Goal: Task Accomplishment & Management: Manage account settings

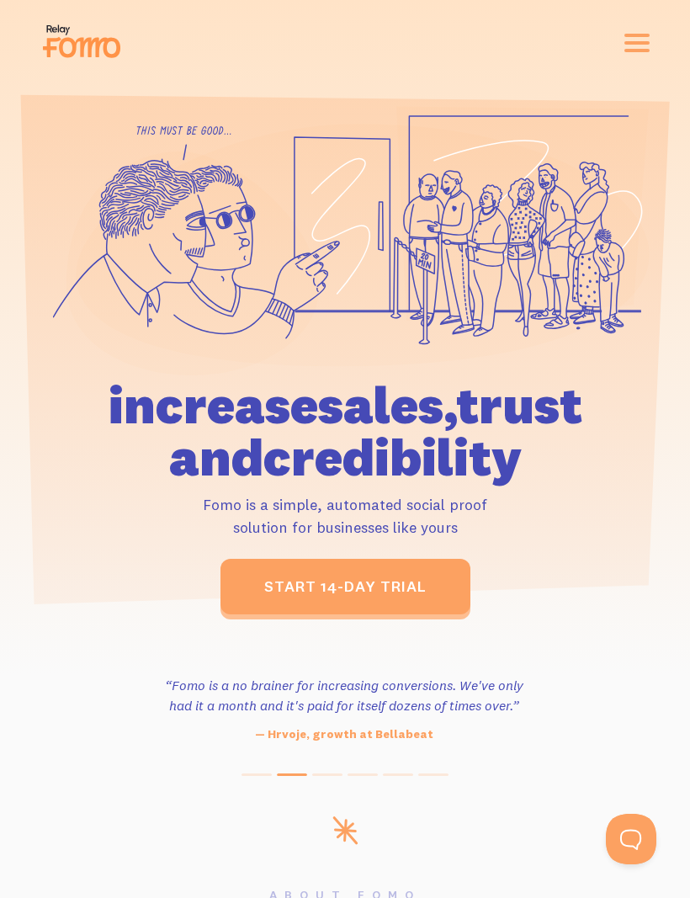
click at [645, 29] on div "features pricing 106+ integrations reviews blog log in sign up log in sign up" at bounding box center [345, 42] width 610 height 45
click at [633, 39] on button "button" at bounding box center [637, 43] width 25 height 19
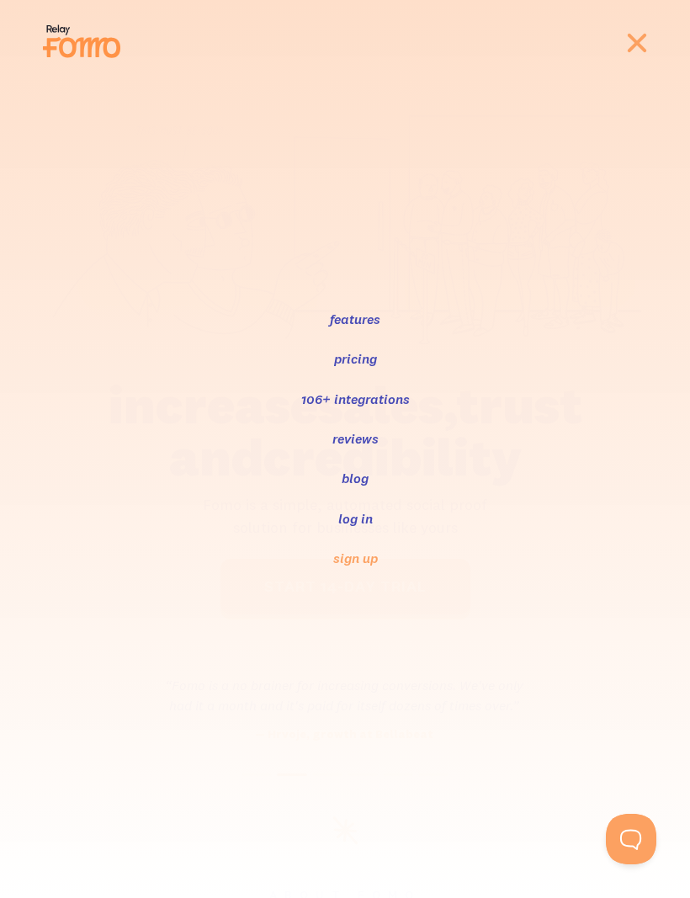
click at [359, 528] on link "log in" at bounding box center [356, 519] width 38 height 20
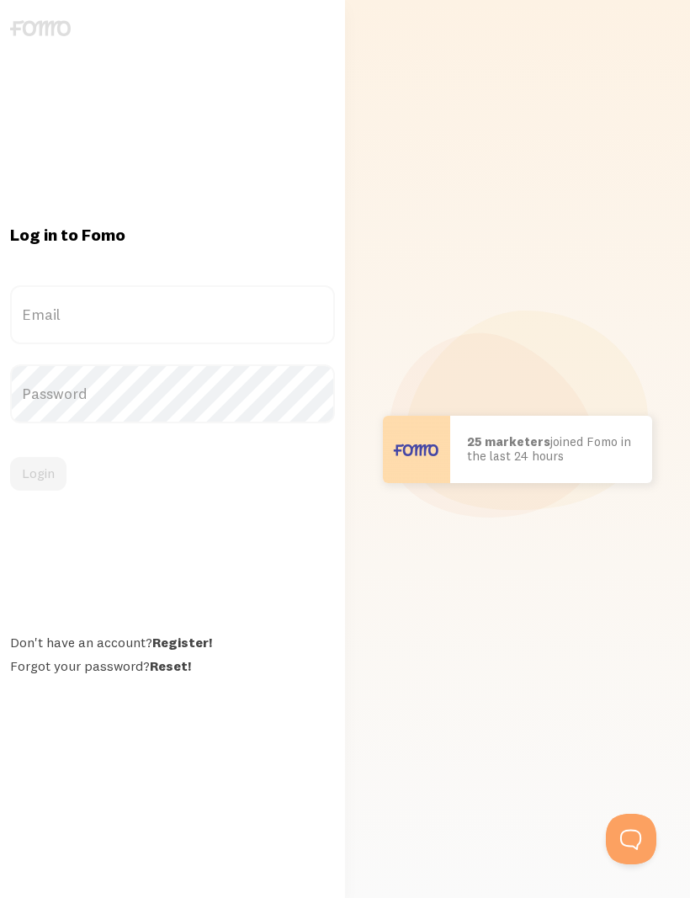
click at [61, 323] on label "Email" at bounding box center [172, 314] width 325 height 59
click at [61, 323] on input "Email" at bounding box center [172, 314] width 325 height 59
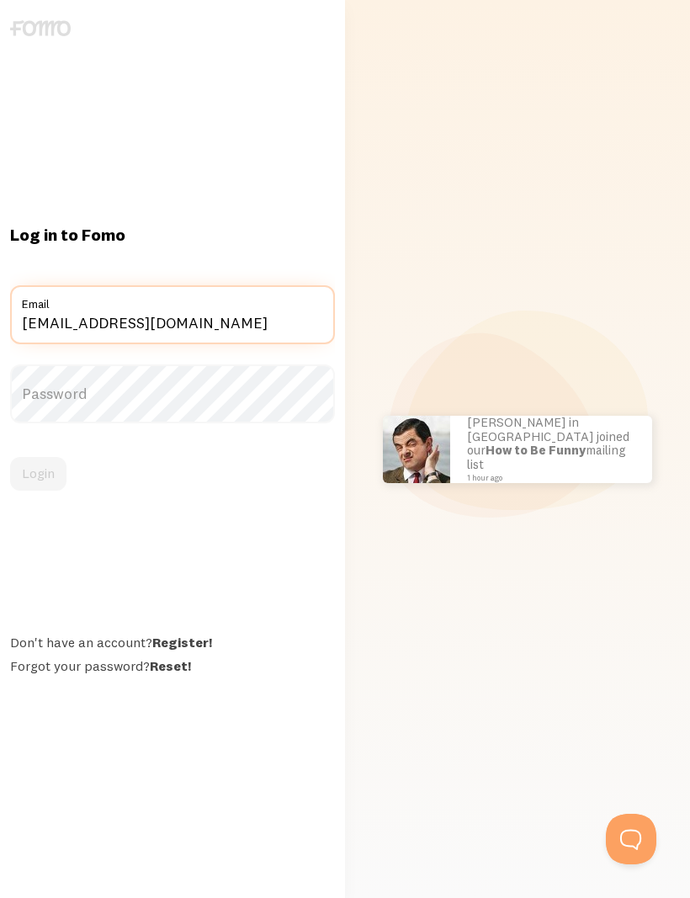
type input "[EMAIL_ADDRESS][DOMAIN_NAME]"
click at [61, 423] on label "Password" at bounding box center [172, 394] width 325 height 59
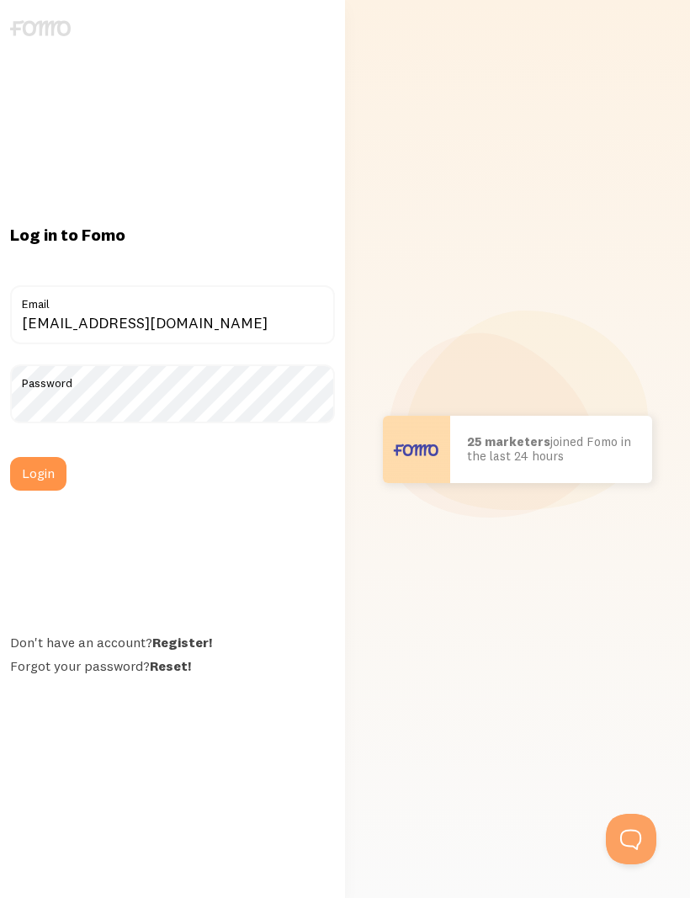
click at [38, 491] on button "Login" at bounding box center [38, 474] width 56 height 34
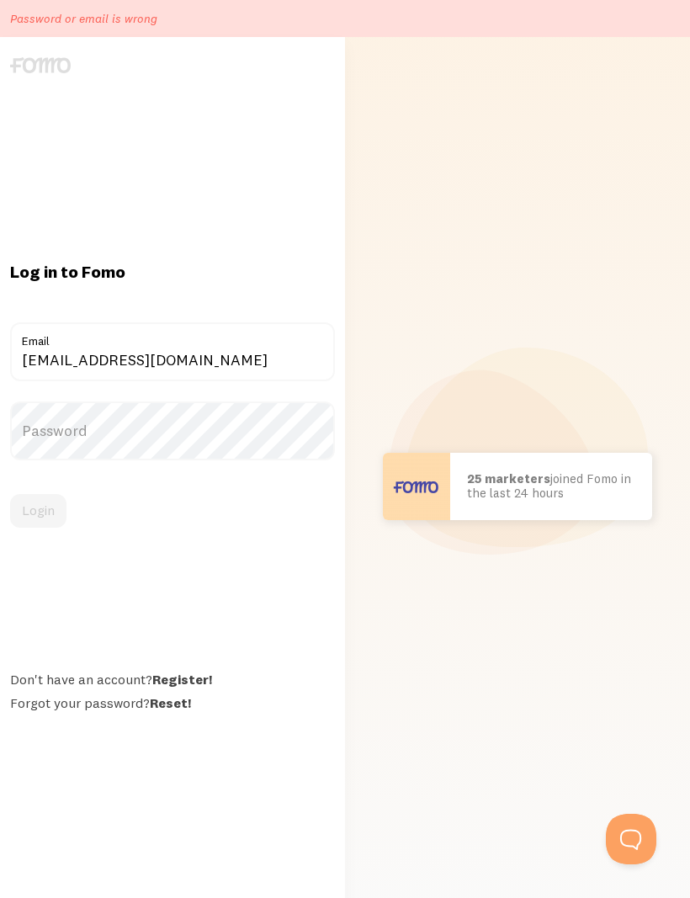
click at [36, 461] on label "Password" at bounding box center [172, 431] width 325 height 59
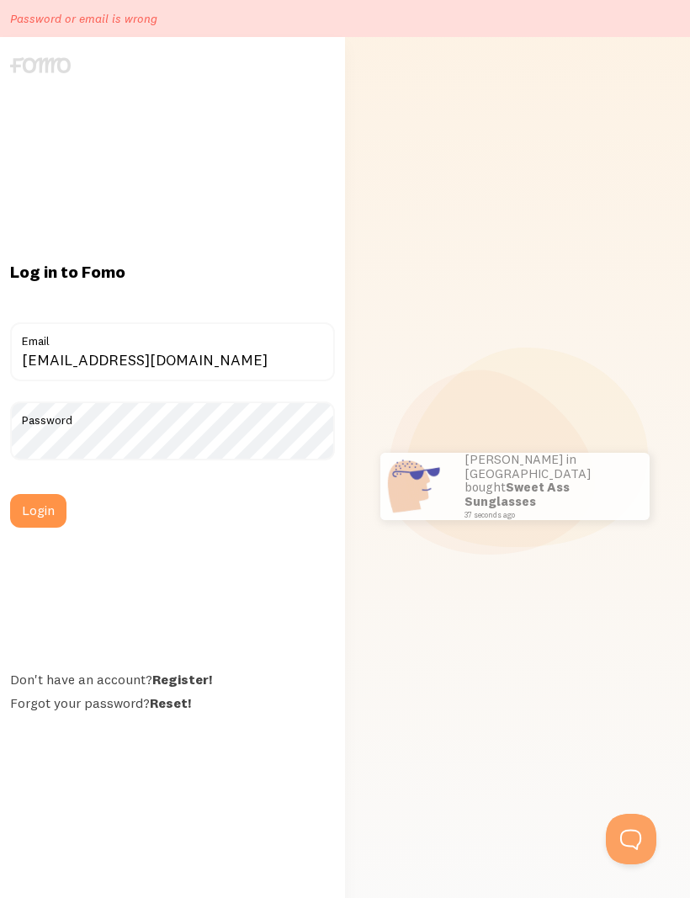
click at [27, 528] on button "Login" at bounding box center [38, 511] width 56 height 34
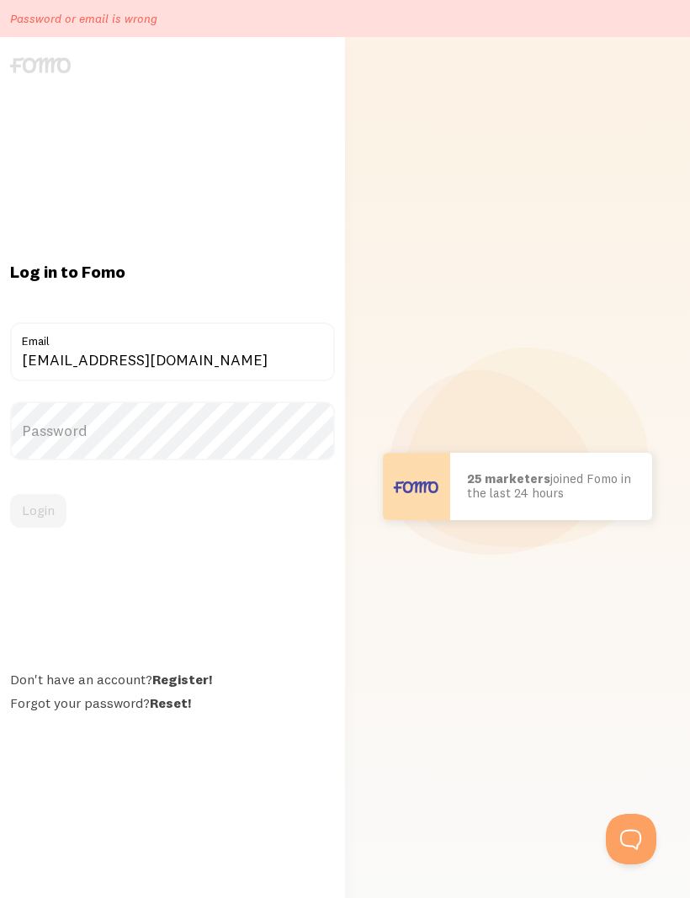
click at [32, 451] on label "Password" at bounding box center [172, 431] width 325 height 59
click at [17, 528] on button "Login" at bounding box center [38, 511] width 56 height 34
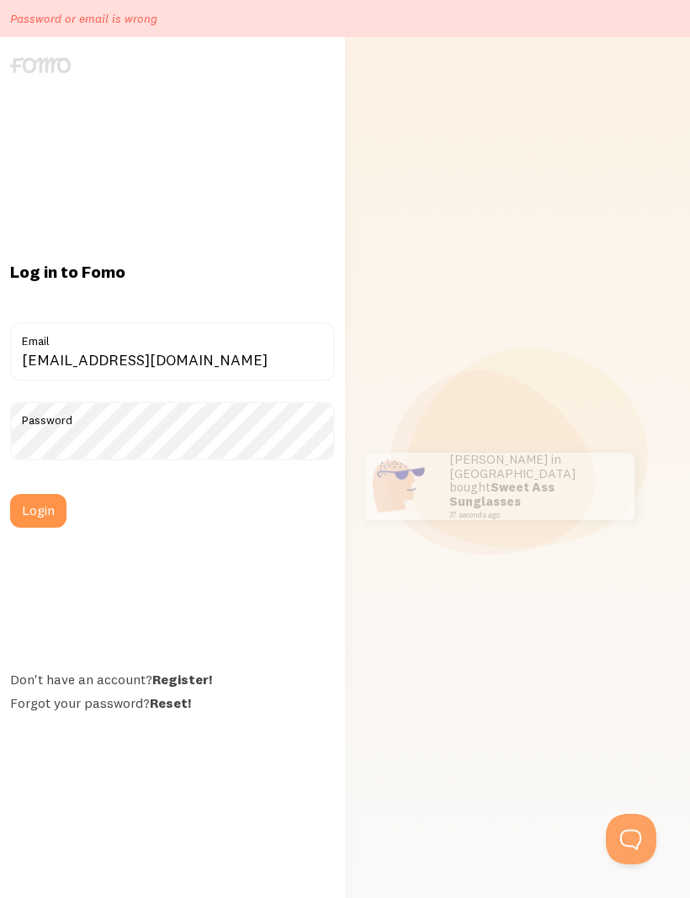
click at [42, 528] on button "Login" at bounding box center [38, 511] width 56 height 34
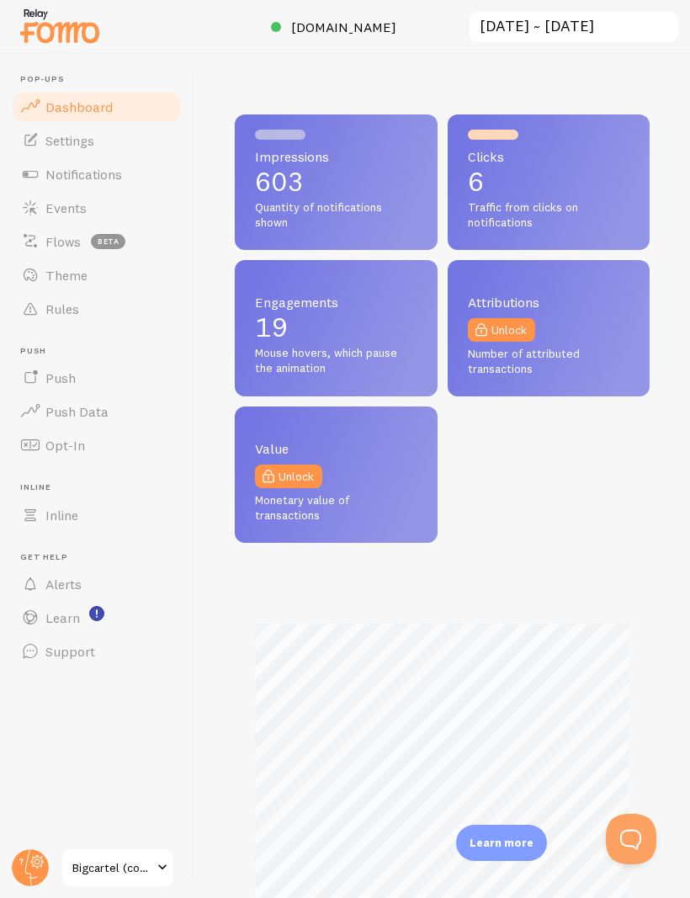
click at [535, 152] on span "Clicks" at bounding box center [549, 156] width 162 height 13
click at [531, 221] on span "Traffic from clicks on notifications" at bounding box center [549, 214] width 162 height 29
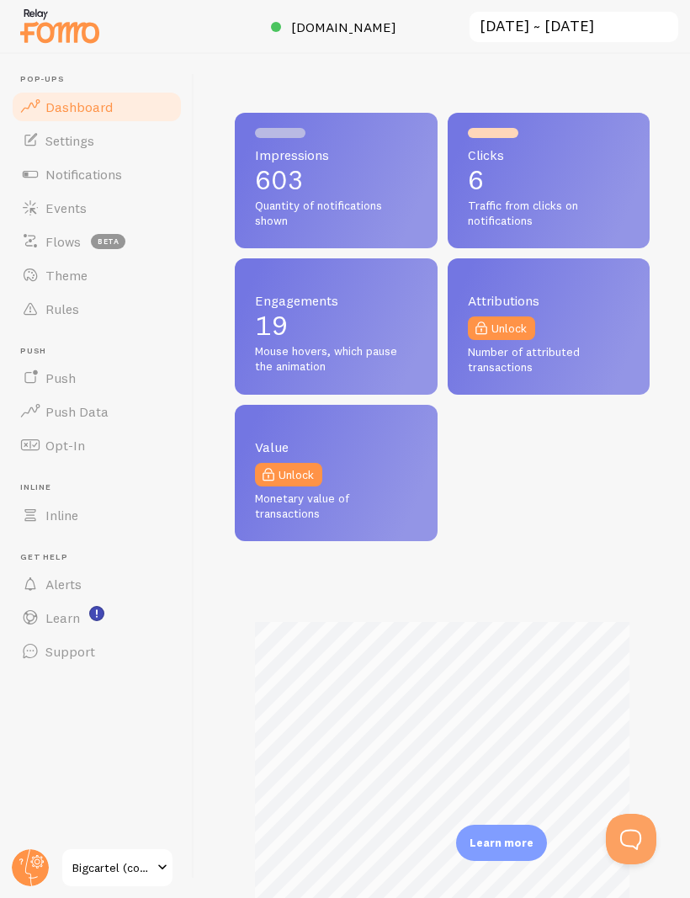
click at [512, 163] on div "Clicks 6 Traffic from clicks on notifications" at bounding box center [549, 181] width 203 height 136
click at [501, 152] on span "Clicks" at bounding box center [549, 154] width 162 height 13
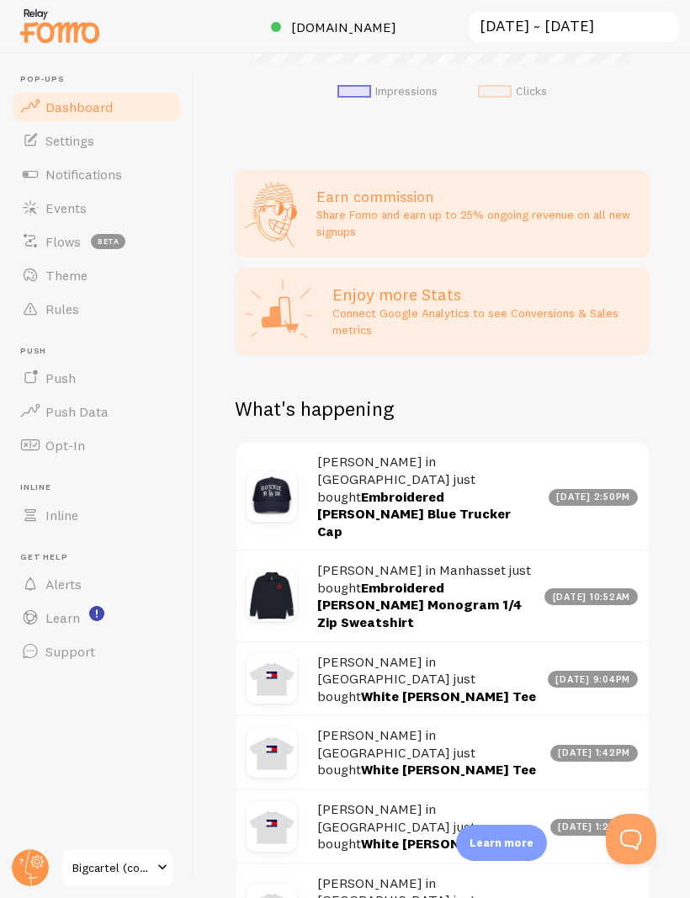
scroll to position [0, 0]
click at [47, 143] on span "Settings" at bounding box center [69, 140] width 49 height 17
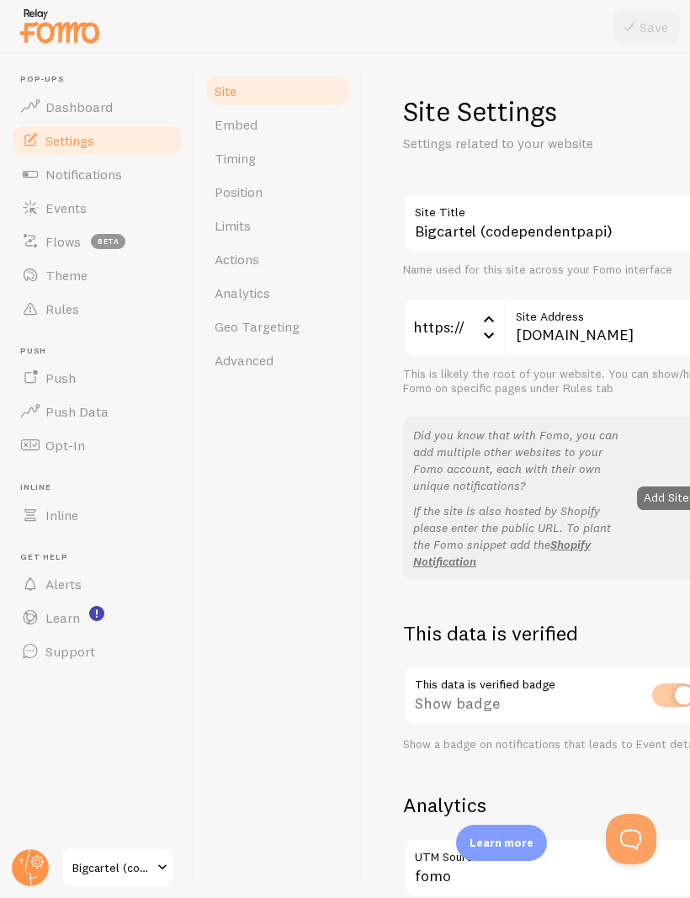
click at [50, 178] on span "Notifications" at bounding box center [83, 174] width 77 height 17
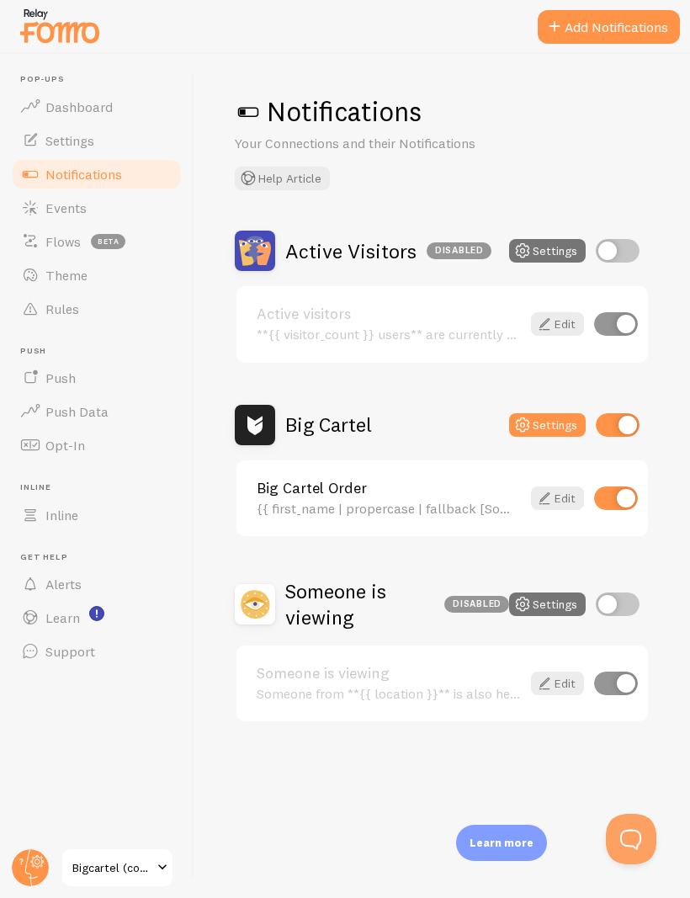
click at [56, 101] on span "Dashboard" at bounding box center [78, 107] width 67 height 17
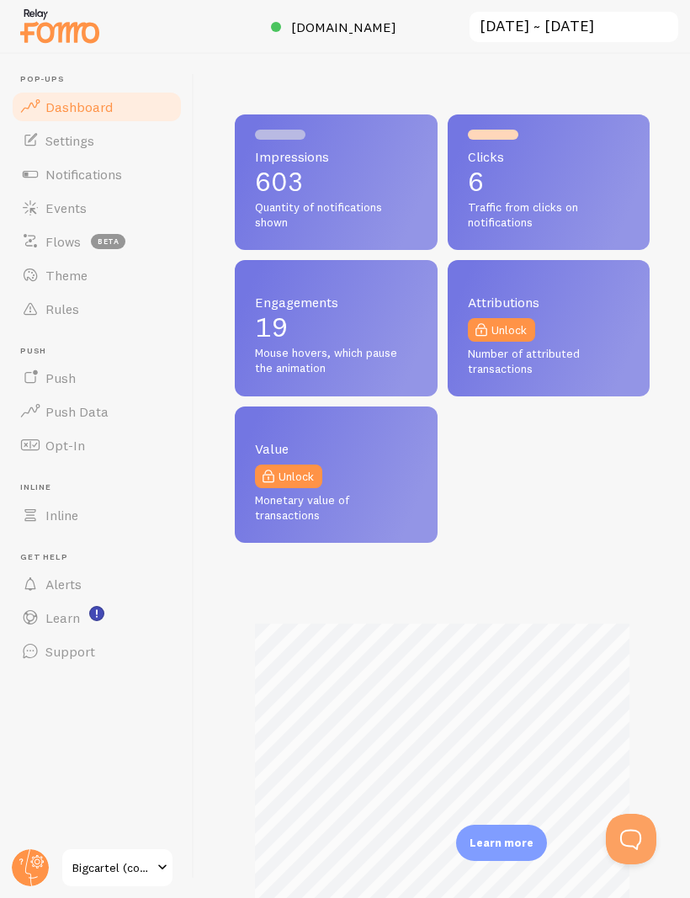
scroll to position [442, 415]
click at [365, 204] on span "Quantity of notifications shown" at bounding box center [336, 214] width 162 height 29
click at [51, 137] on span "Settings" at bounding box center [69, 140] width 49 height 17
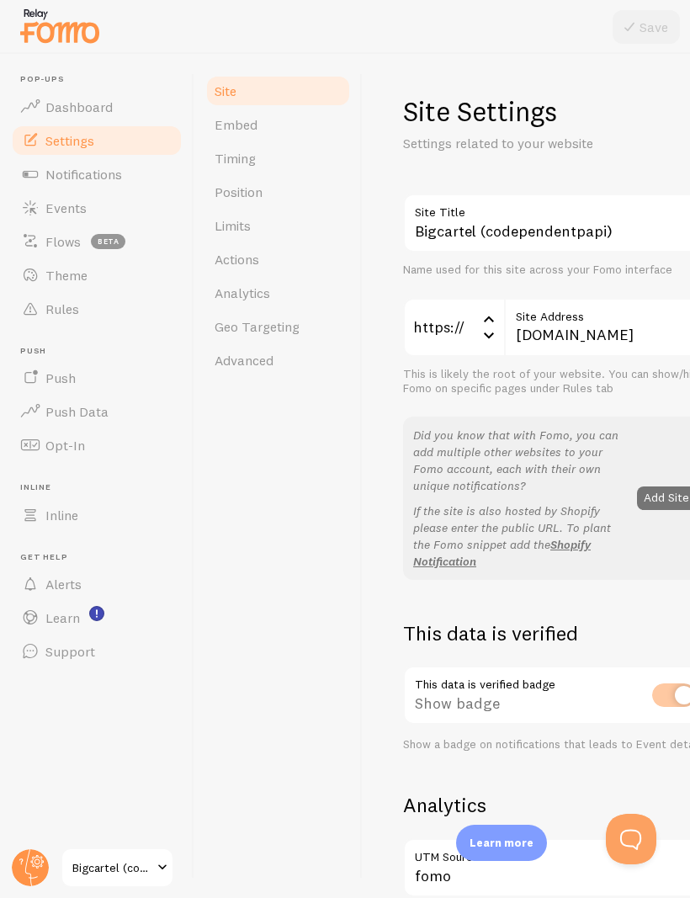
click at [47, 201] on span "Events" at bounding box center [65, 208] width 41 height 17
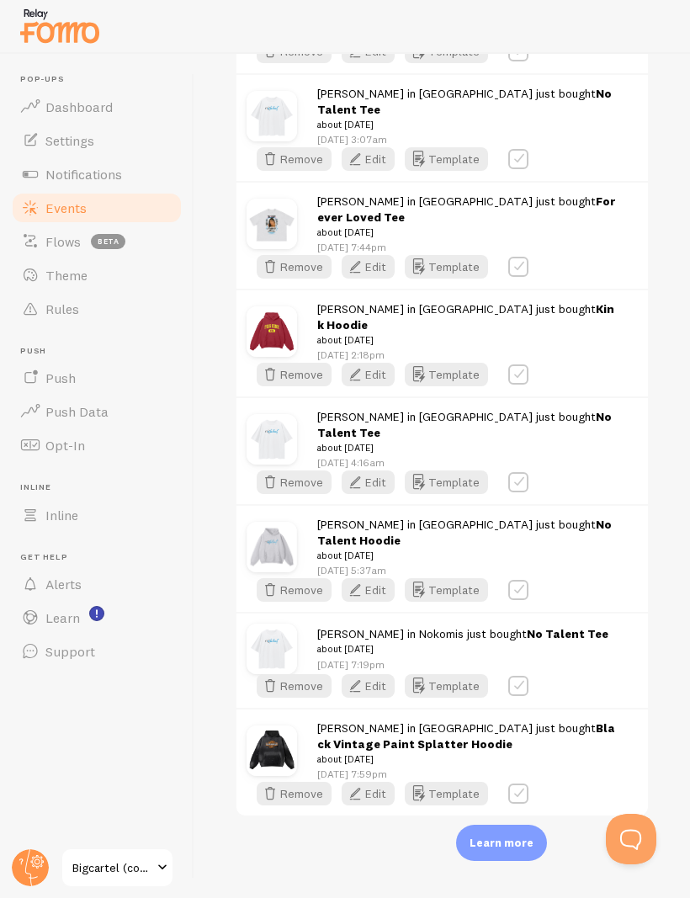
scroll to position [1753, 0]
click at [47, 237] on span "Flows" at bounding box center [62, 241] width 35 height 17
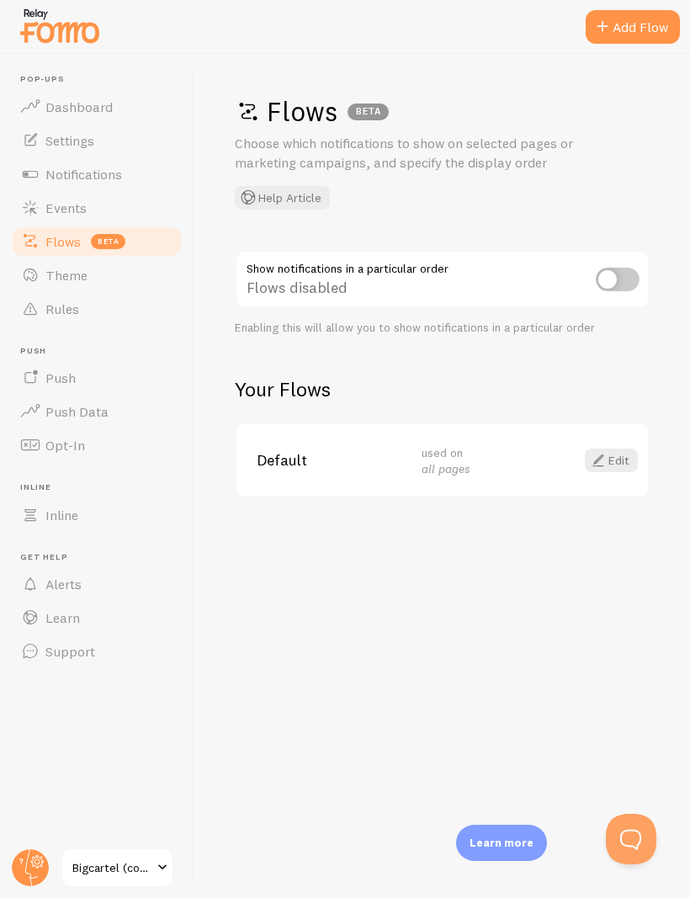
click at [40, 272] on link "Theme" at bounding box center [96, 275] width 173 height 34
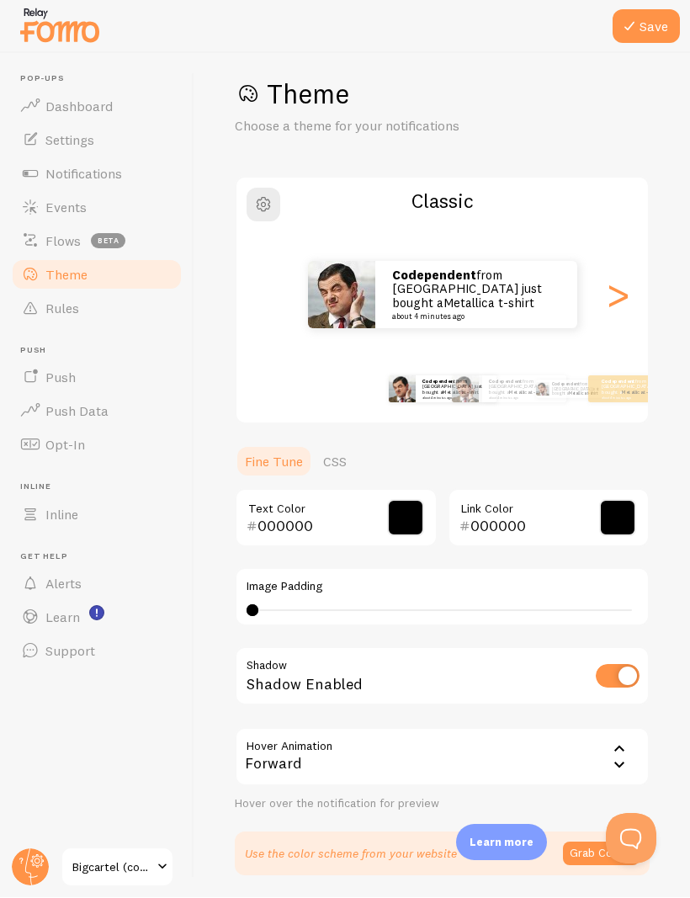
click at [46, 315] on span "Rules" at bounding box center [62, 309] width 34 height 17
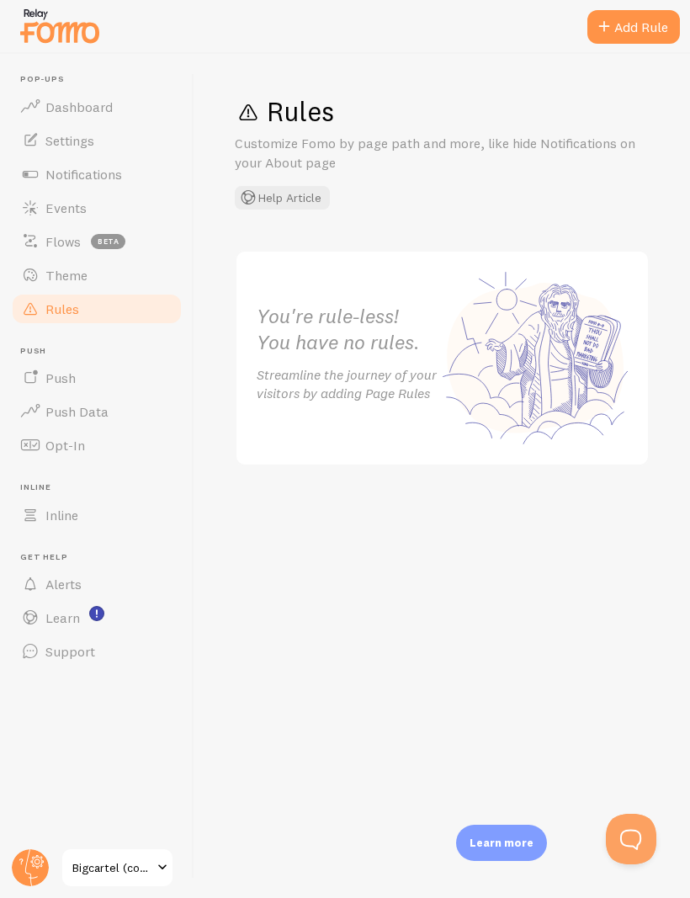
click at [56, 99] on span "Dashboard" at bounding box center [78, 107] width 67 height 17
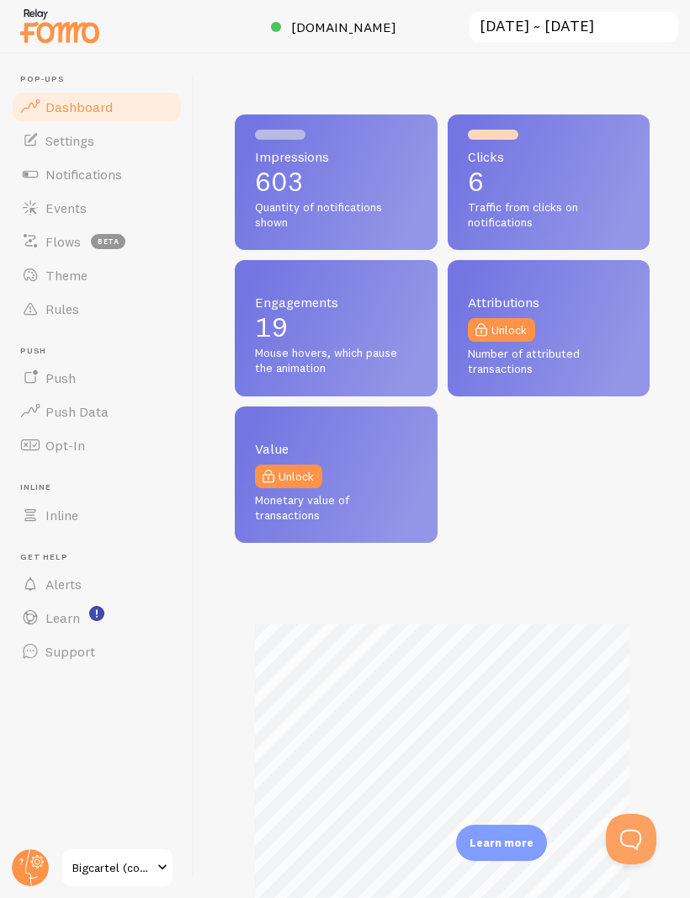
scroll to position [442, 415]
click at [35, 132] on span at bounding box center [30, 140] width 20 height 20
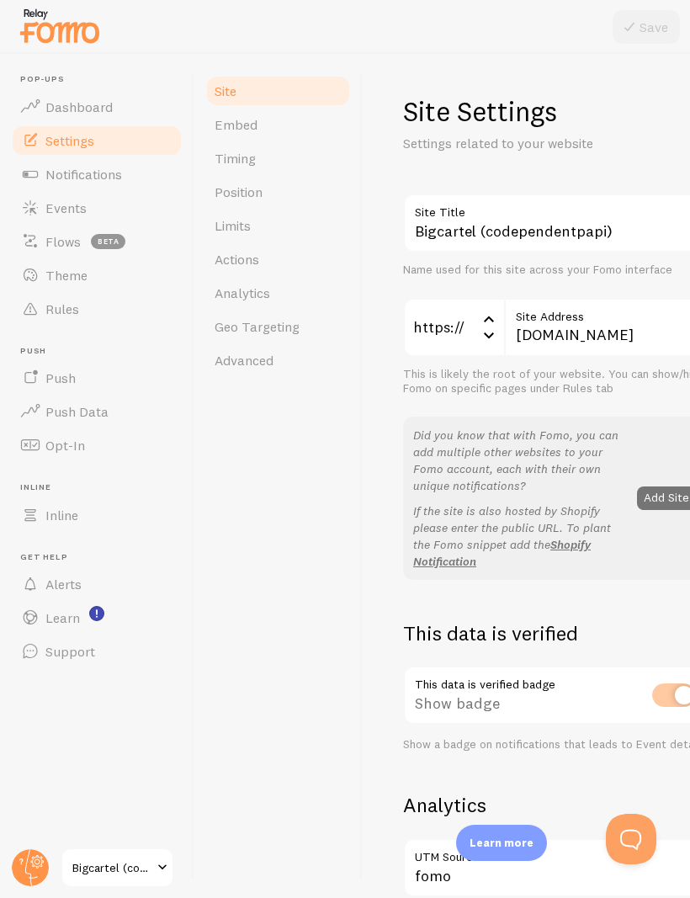
click at [240, 110] on link "Embed" at bounding box center [278, 125] width 147 height 34
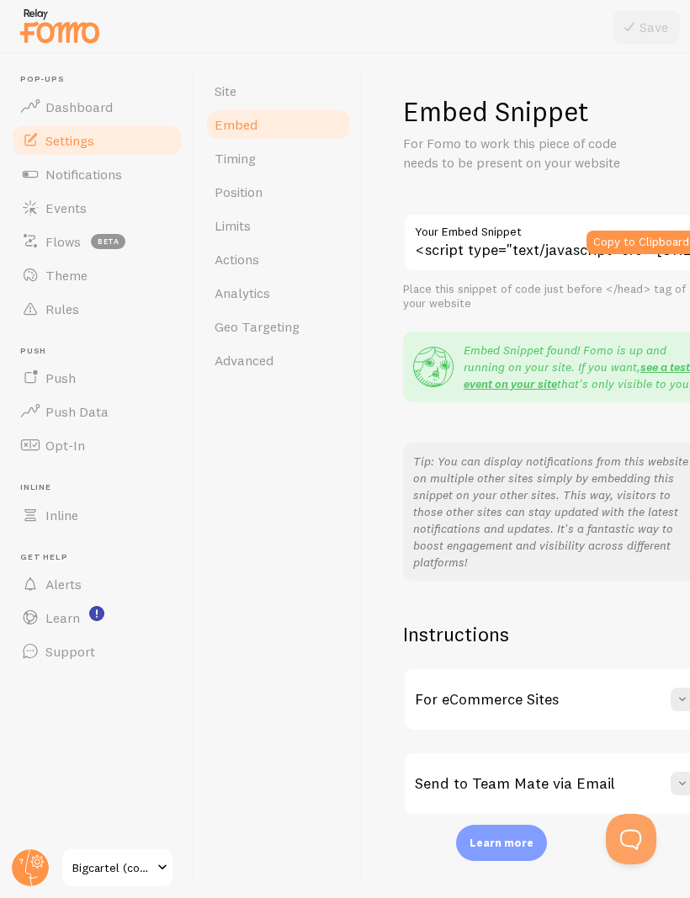
click at [65, 182] on link "Notifications" at bounding box center [96, 174] width 173 height 34
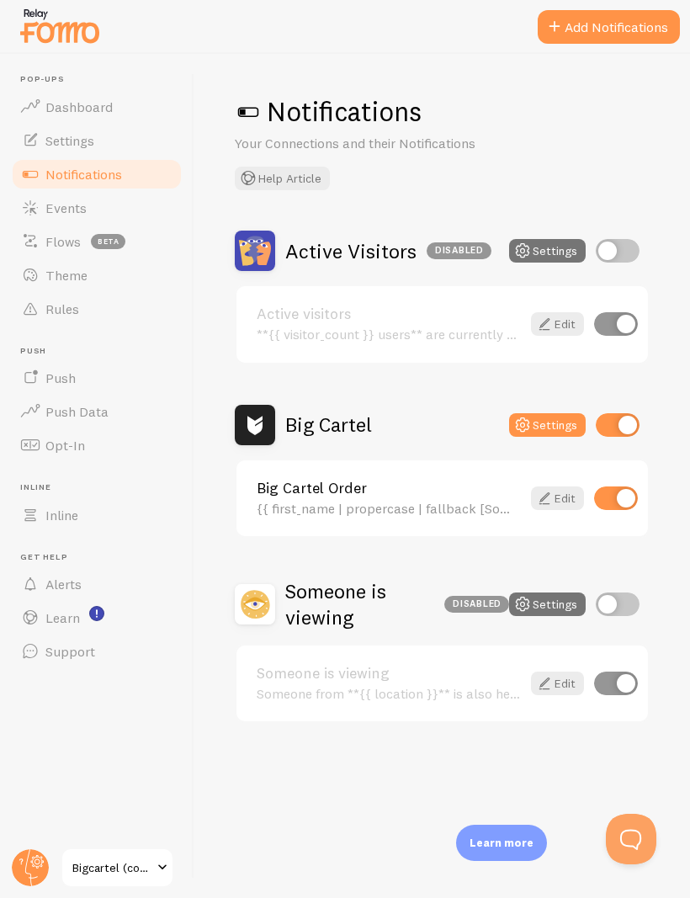
click at [599, 19] on button "Add Notifications" at bounding box center [609, 27] width 142 height 34
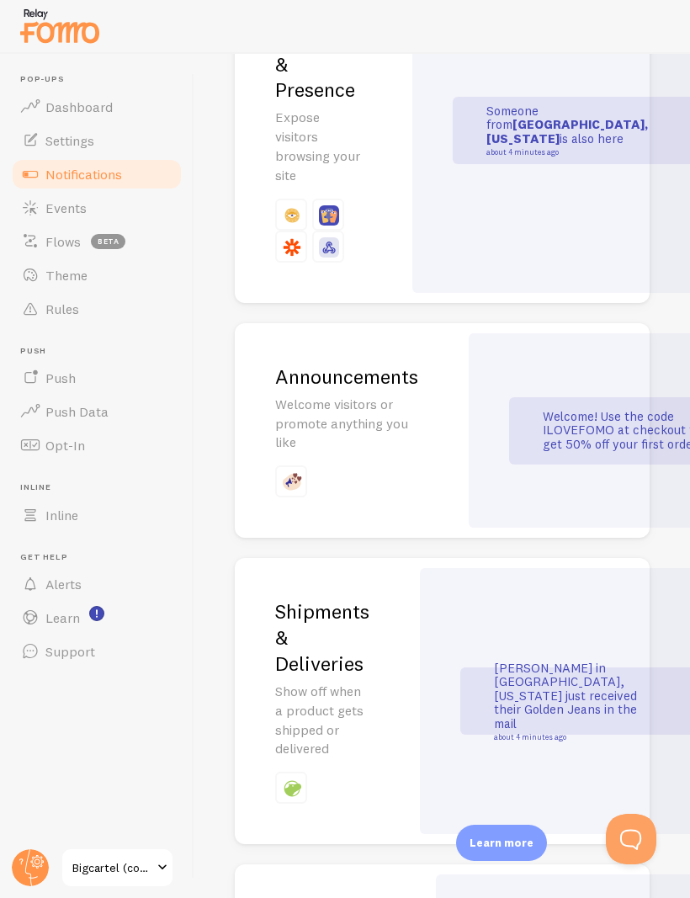
scroll to position [1602, 0]
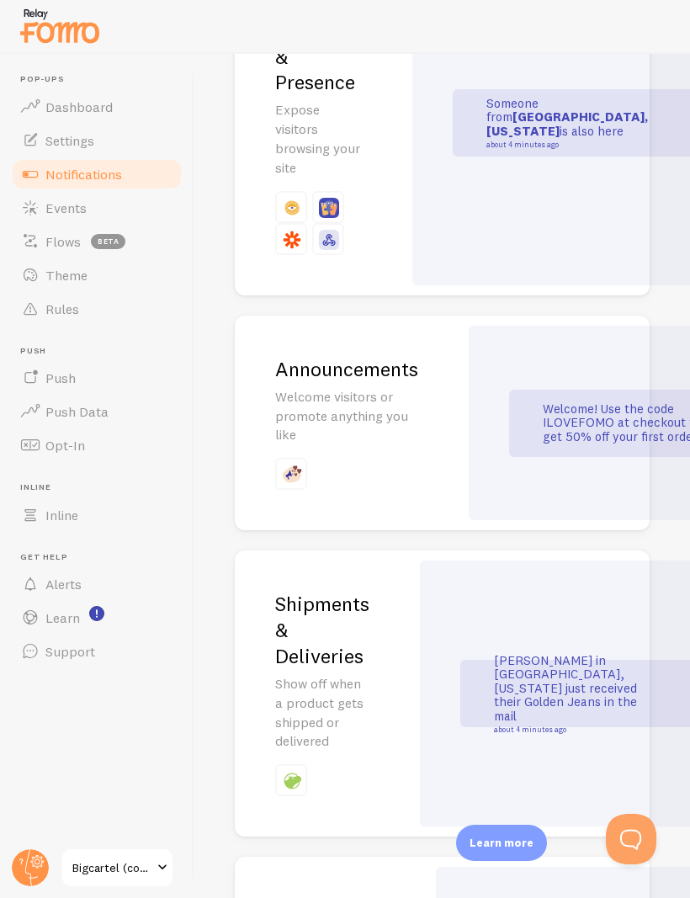
click at [475, 422] on div "Welcome! Use the code ILOVEFOMO at checkout to get 50% off your first order" at bounding box center [644, 423] width 350 height 194
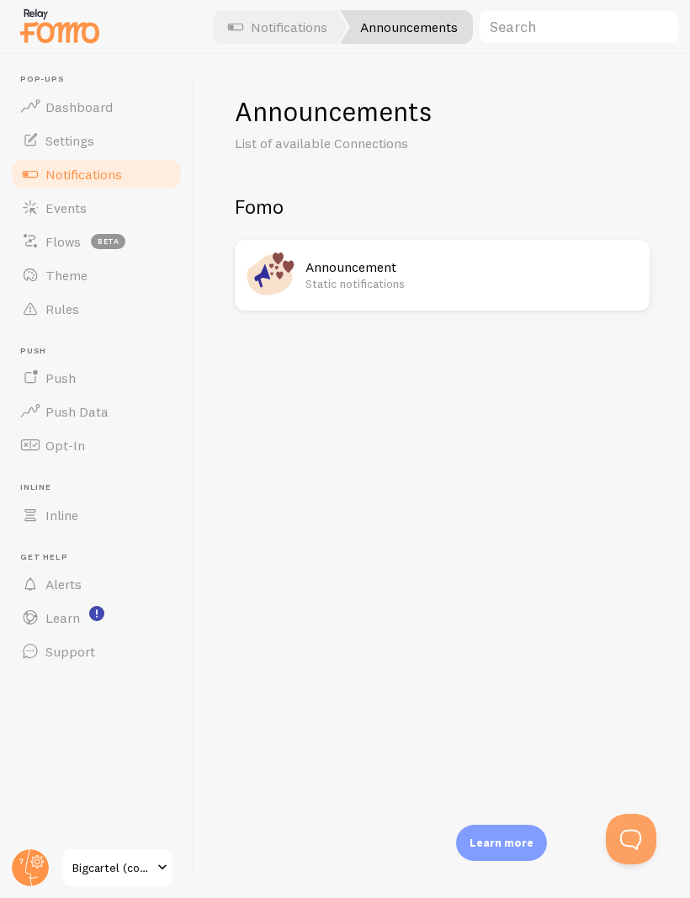
click at [477, 269] on h2 "Announcement" at bounding box center [473, 267] width 334 height 18
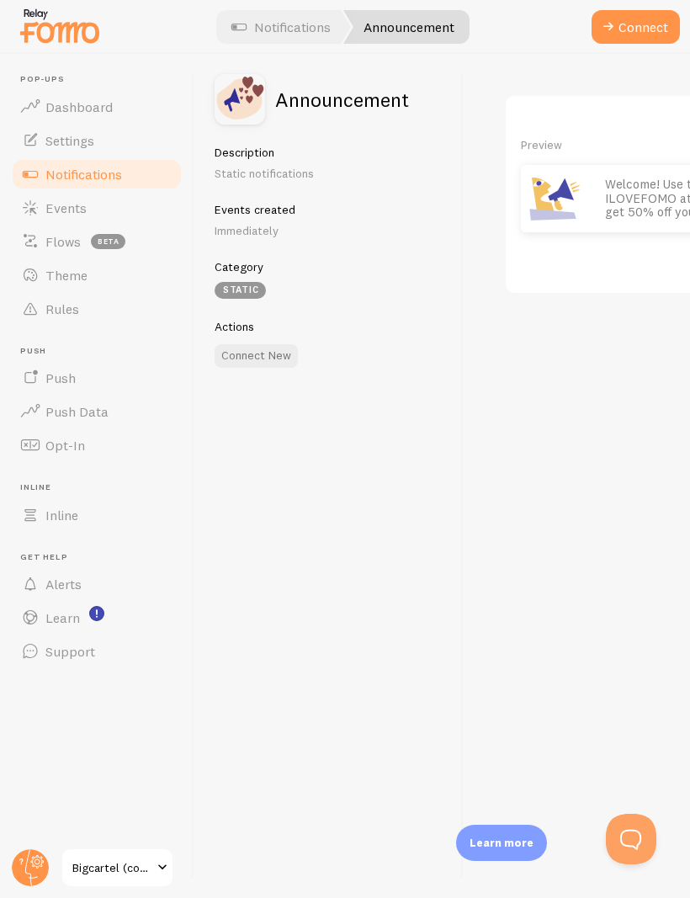
scroll to position [27, 0]
click at [267, 30] on link "Notifications" at bounding box center [281, 27] width 140 height 34
